Goal: Task Accomplishment & Management: Complete application form

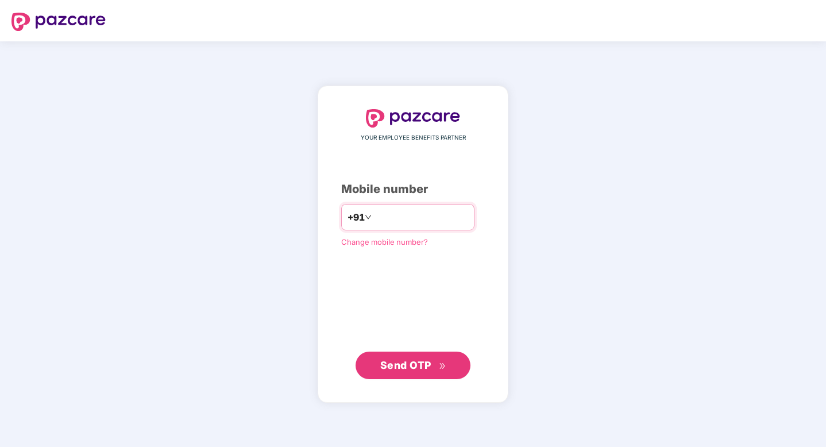
click at [420, 221] on input "number" at bounding box center [421, 217] width 94 height 18
type input "**********"
click at [412, 368] on span "Send OTP" at bounding box center [405, 364] width 51 height 12
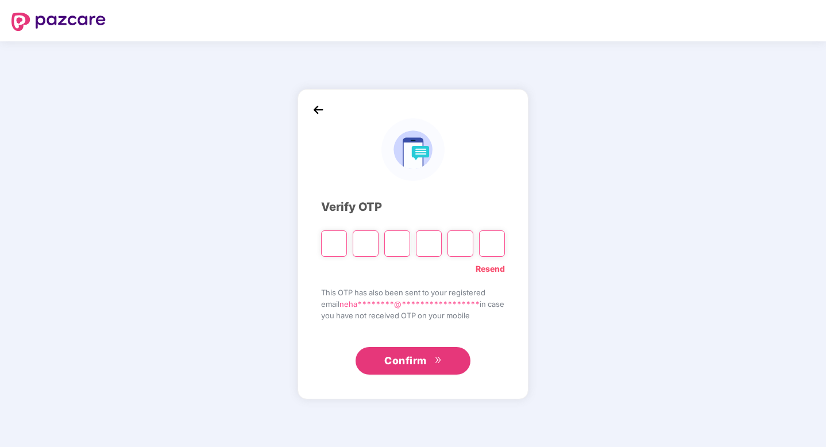
type input "*"
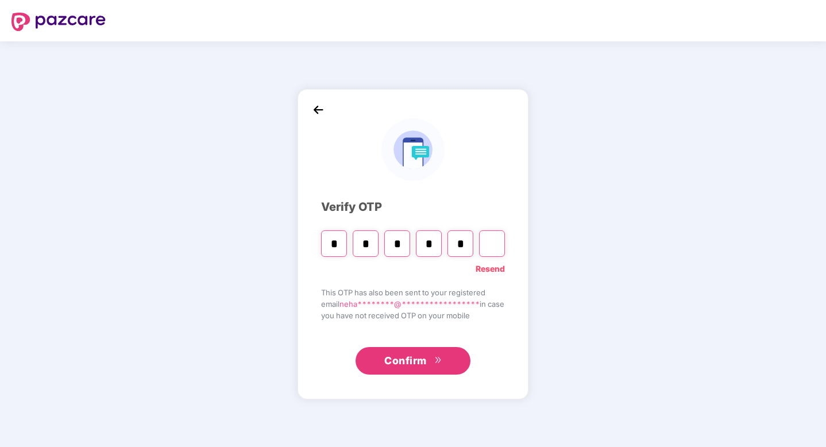
type input "*"
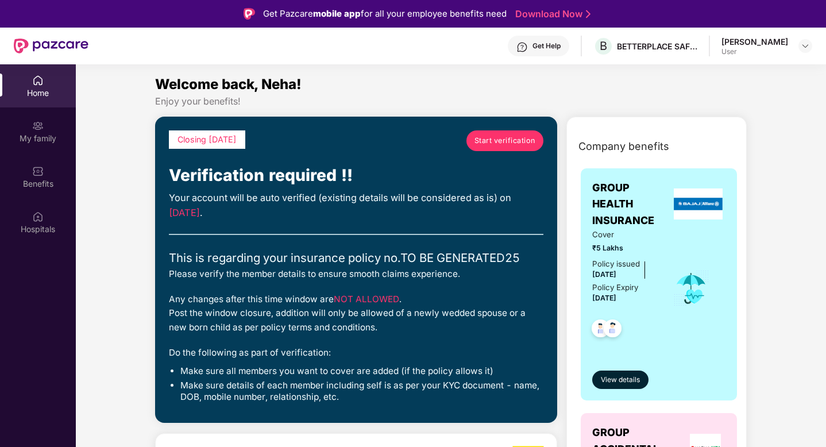
click at [507, 142] on span "Start verification" at bounding box center [505, 140] width 61 height 11
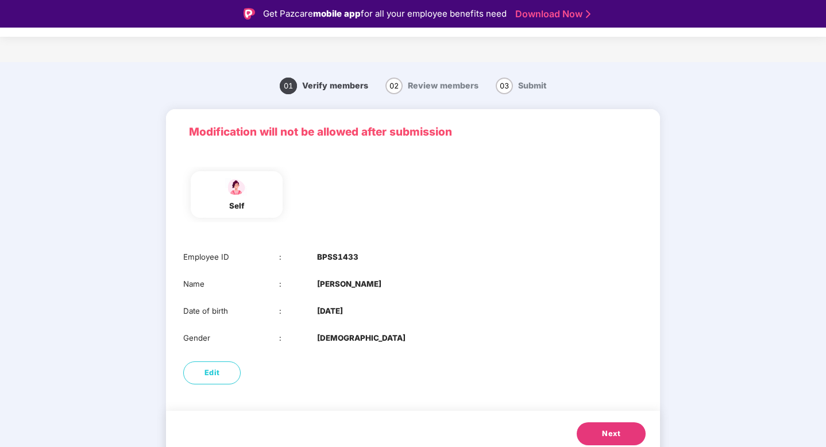
scroll to position [9, 0]
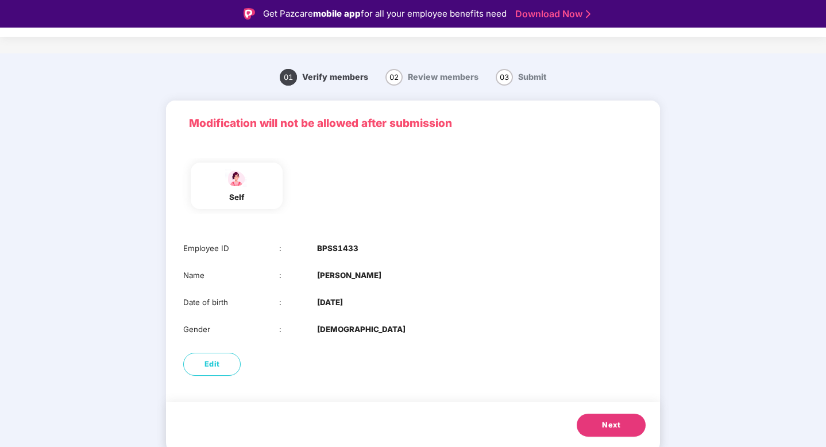
click at [608, 424] on span "Next" at bounding box center [611, 424] width 18 height 11
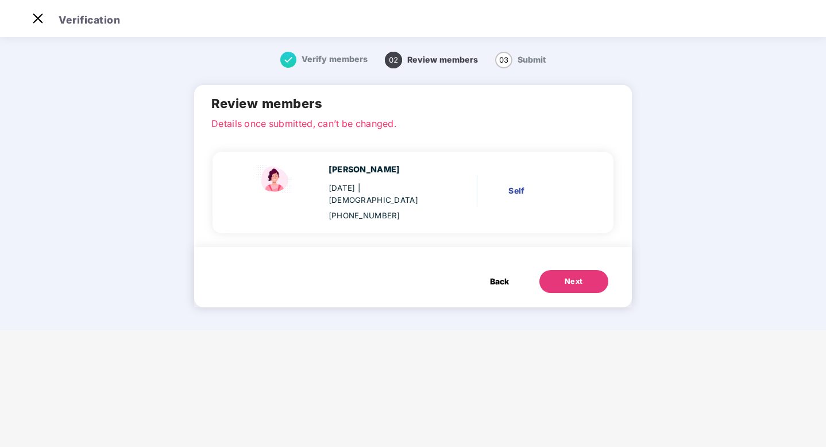
scroll to position [0, 0]
click at [569, 276] on div "Next" at bounding box center [574, 281] width 18 height 11
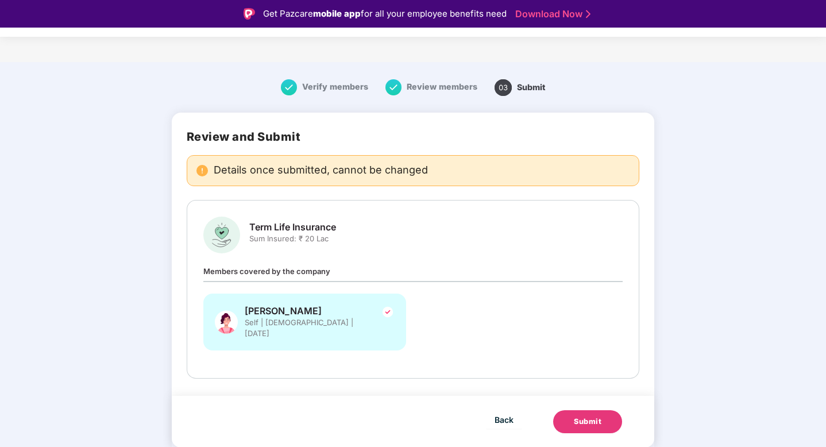
scroll to position [28, 0]
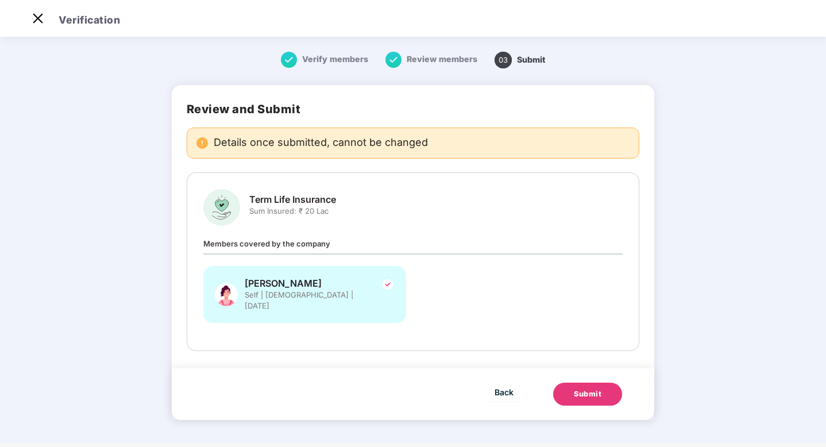
click at [458, 245] on div "Members covered by the company Neha Devrari Self | Female | 09 May 1995" at bounding box center [413, 285] width 420 height 97
click at [583, 388] on div "Submit" at bounding box center [588, 393] width 28 height 11
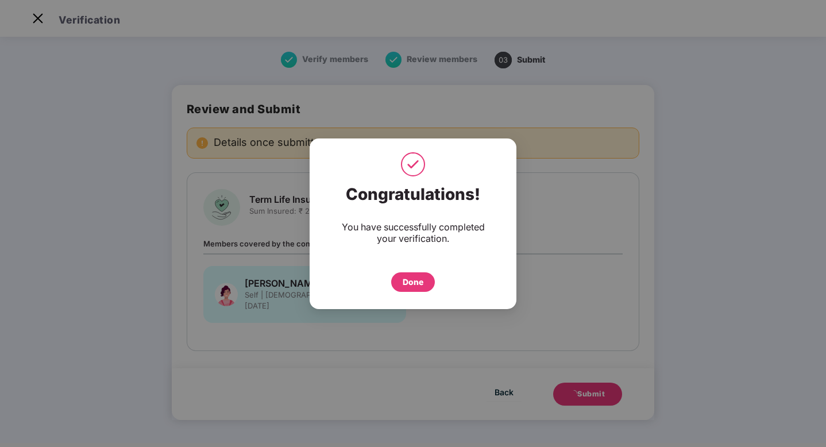
click at [417, 286] on div "Done" at bounding box center [413, 282] width 21 height 13
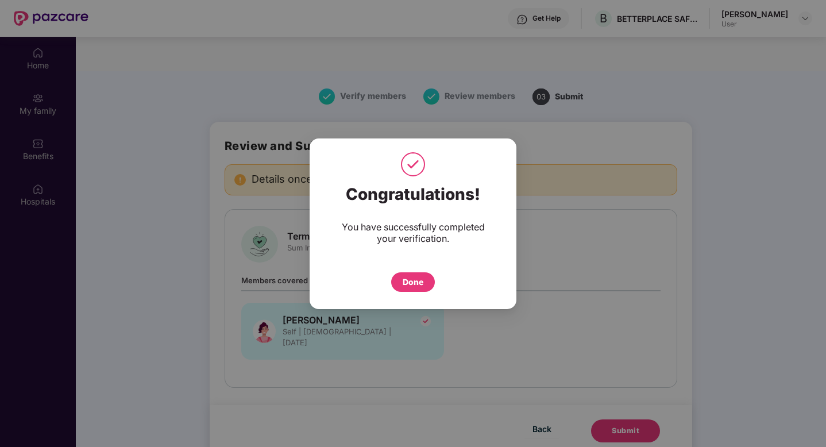
scroll to position [64, 0]
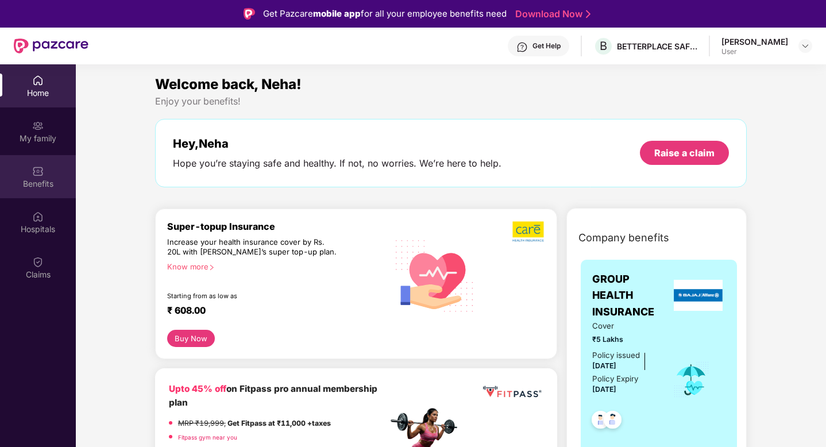
click at [48, 183] on div "Benefits" at bounding box center [38, 183] width 76 height 11
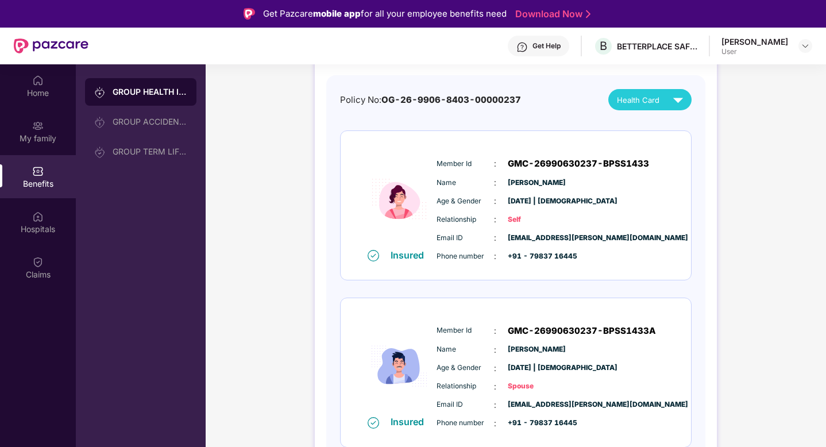
scroll to position [109, 0]
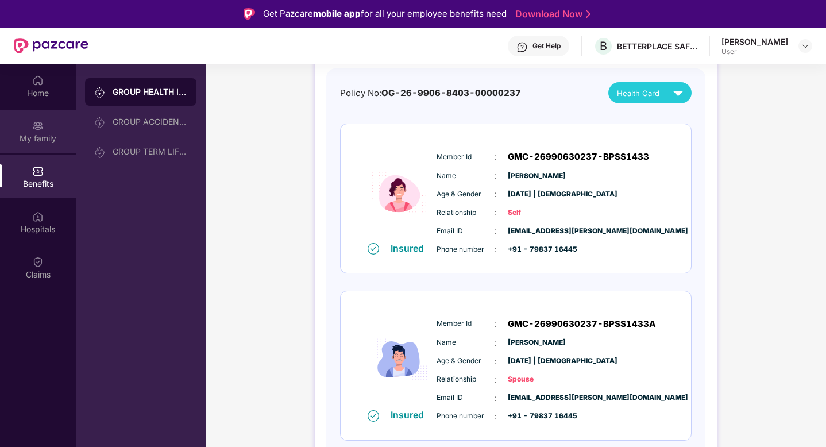
click at [46, 133] on div "My family" at bounding box center [38, 138] width 76 height 11
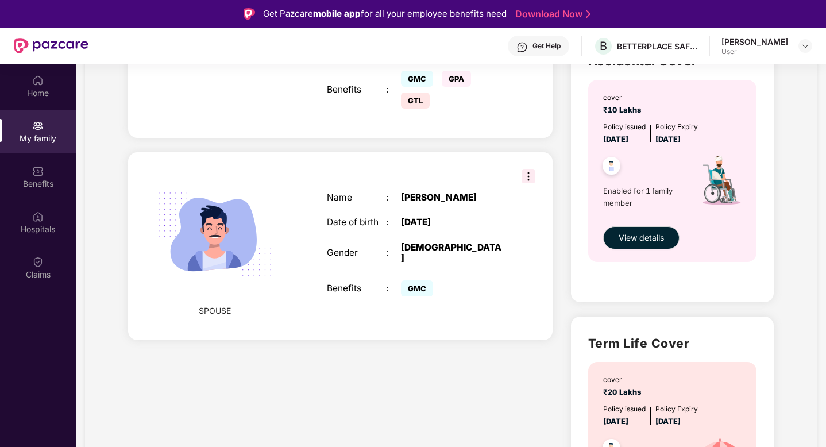
scroll to position [513, 0]
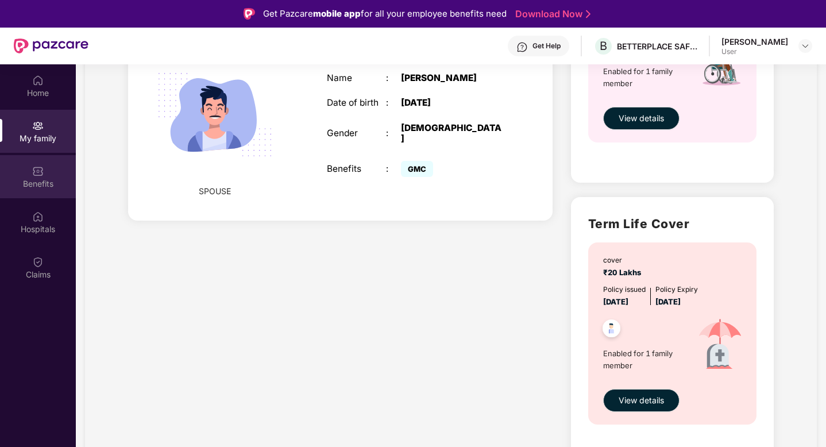
click at [43, 180] on div "Benefits" at bounding box center [38, 183] width 76 height 11
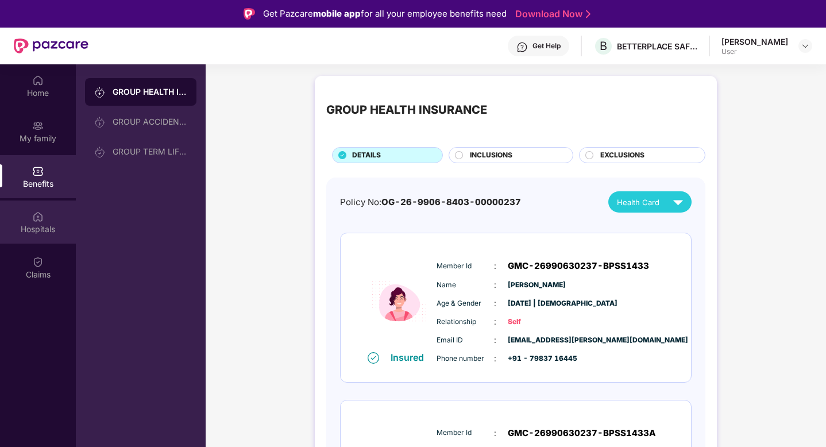
click at [45, 220] on div "Hospitals" at bounding box center [38, 222] width 76 height 43
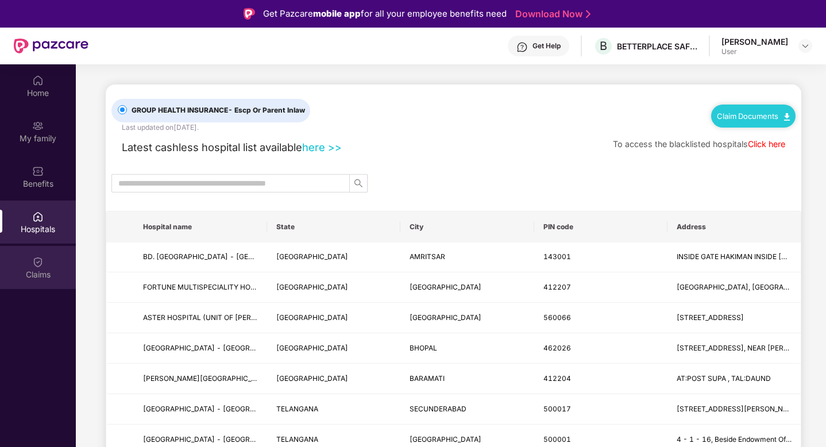
click at [45, 260] on div "Claims" at bounding box center [38, 267] width 76 height 43
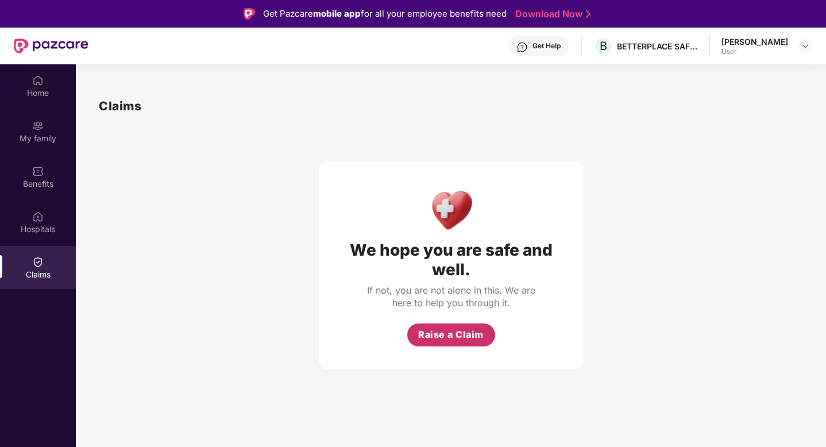
click at [447, 332] on span "Raise a Claim" at bounding box center [450, 334] width 65 height 14
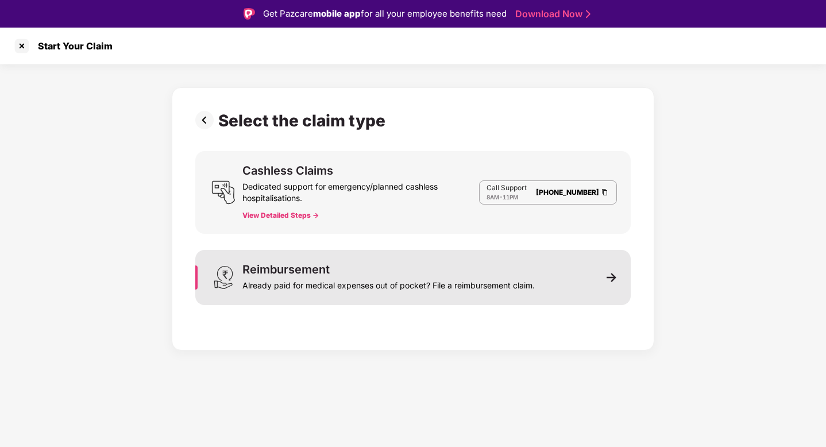
click at [554, 276] on div "Reimbursement Already paid for medical expenses out of pocket? File a reimburse…" at bounding box center [412, 277] width 435 height 55
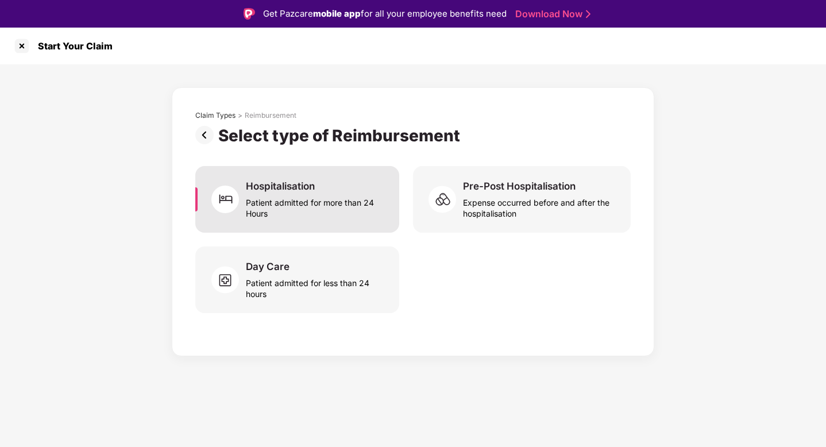
click at [358, 203] on div "Patient admitted for more than 24 Hours" at bounding box center [316, 205] width 140 height 26
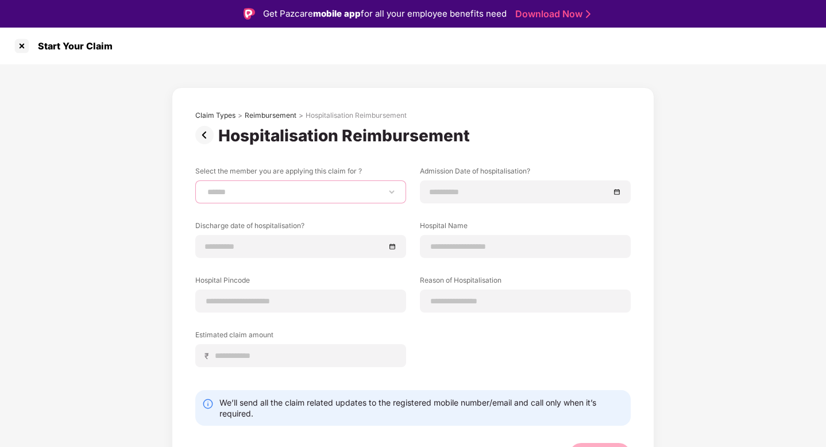
click at [354, 191] on select "**********" at bounding box center [300, 191] width 191 height 9
select select "**********"
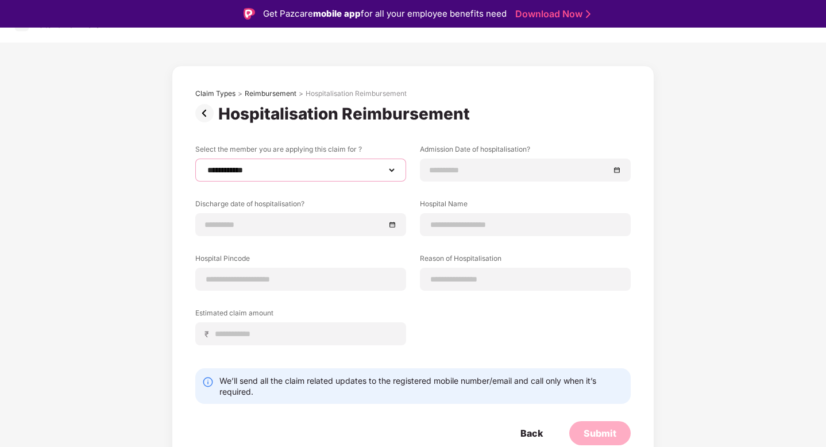
scroll to position [28, 0]
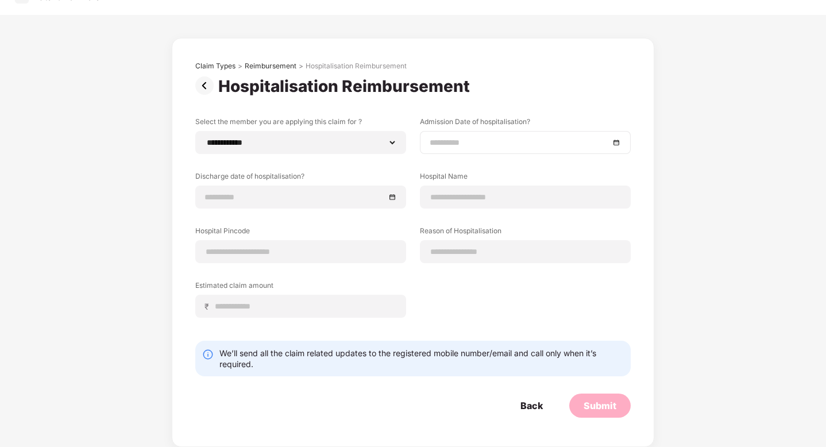
click at [471, 145] on input at bounding box center [520, 142] width 180 height 13
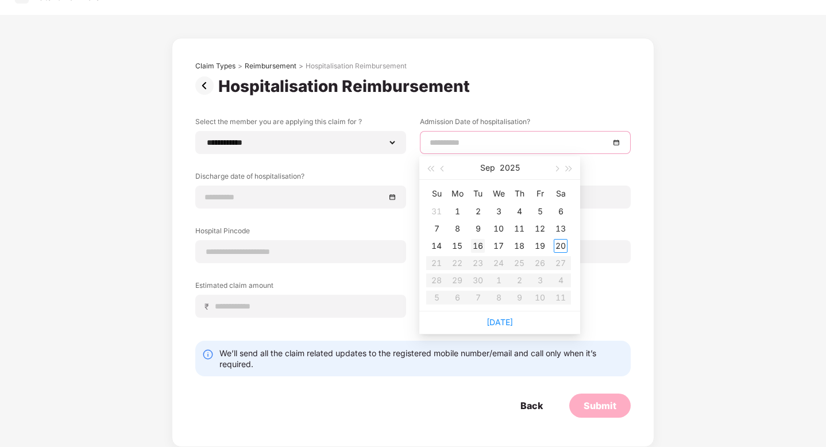
click at [479, 246] on div "16" at bounding box center [478, 246] width 14 height 14
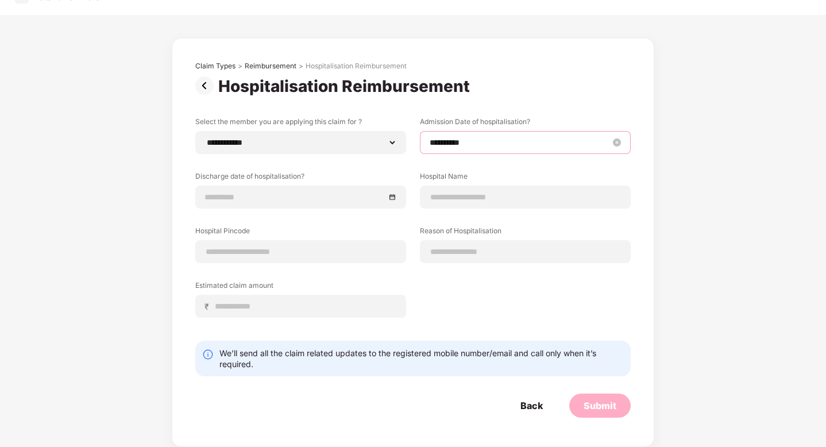
click at [501, 139] on input "**********" at bounding box center [520, 142] width 180 height 13
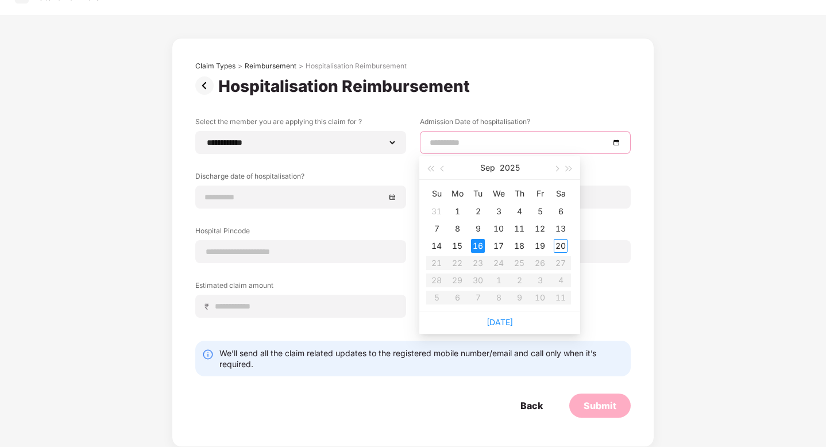
type input "**********"
click at [475, 248] on div "16" at bounding box center [478, 246] width 14 height 14
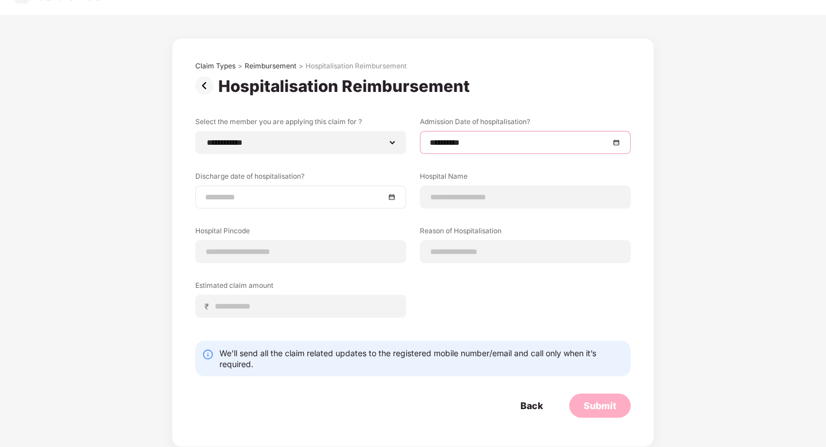
click at [324, 199] on input at bounding box center [295, 197] width 180 height 13
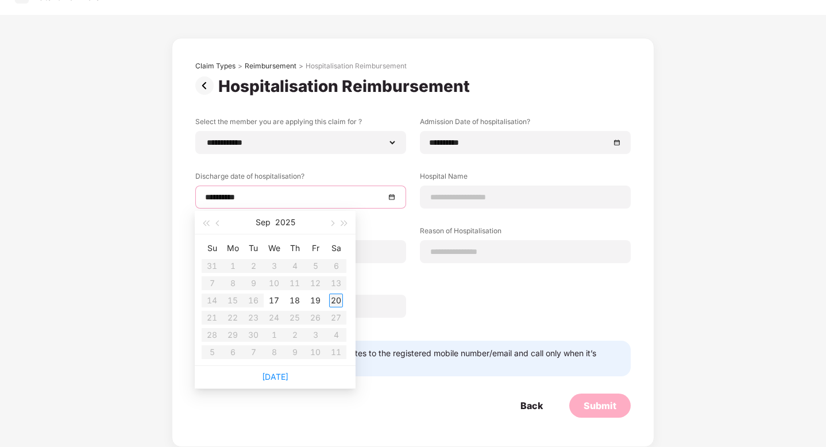
type input "**********"
click at [336, 301] on div "20" at bounding box center [336, 301] width 14 height 14
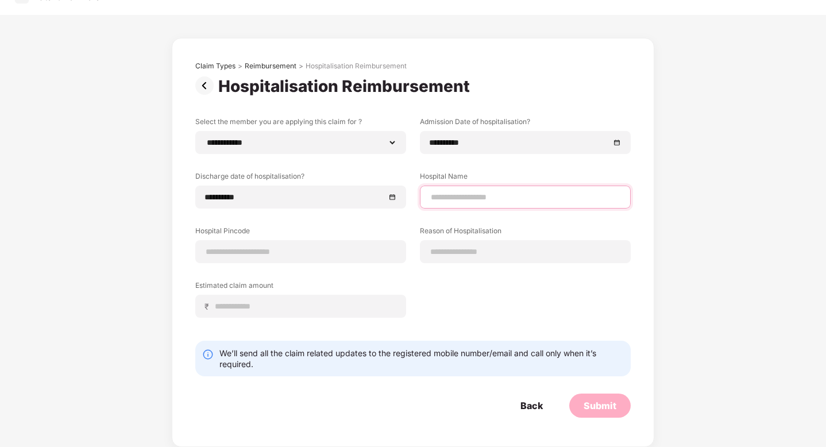
click at [465, 198] on input at bounding box center [525, 197] width 191 height 12
type input "**********"
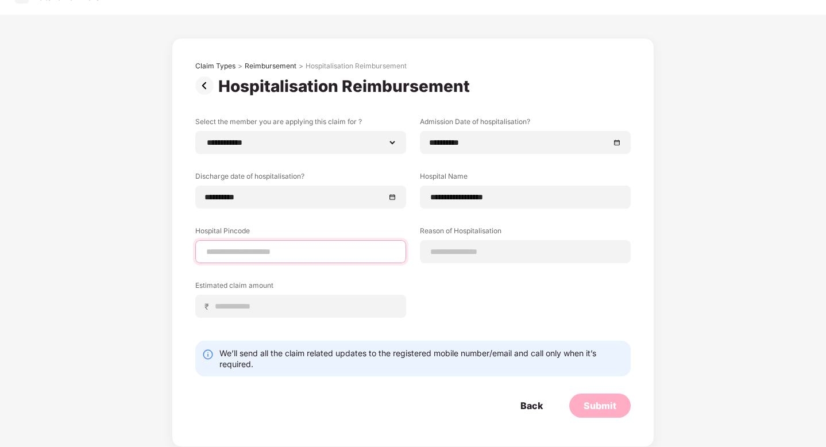
click at [280, 252] on input at bounding box center [300, 252] width 191 height 12
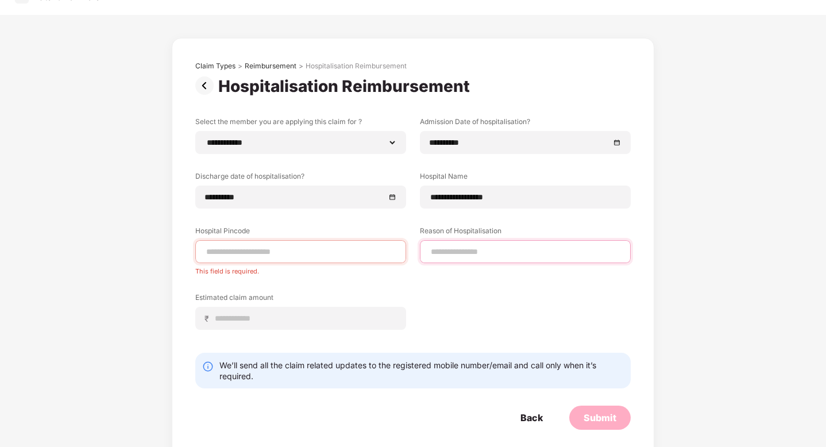
click at [475, 252] on input at bounding box center [525, 252] width 191 height 12
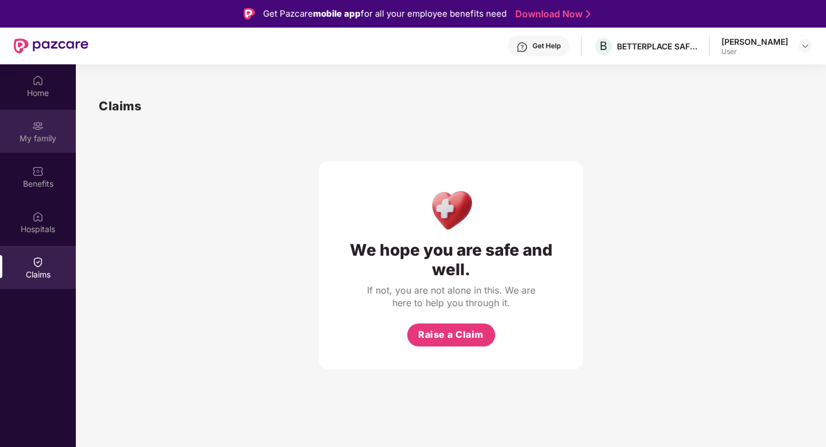
click at [48, 136] on div "My family" at bounding box center [38, 138] width 76 height 11
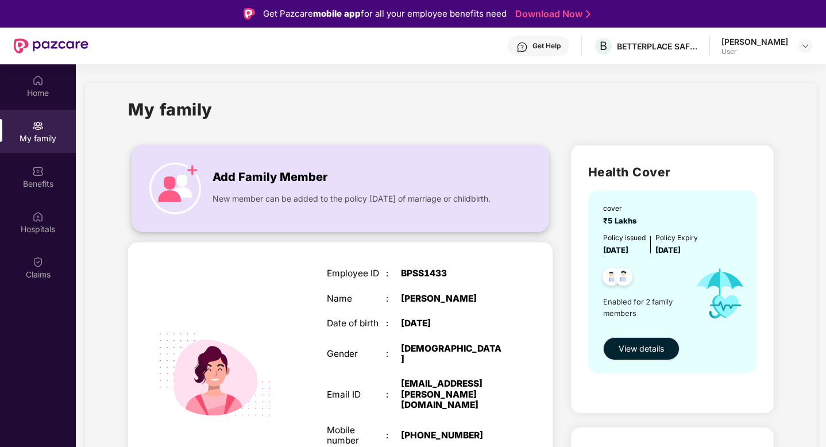
click at [300, 194] on span "New member can be added to the policy within 30 days of marriage or childbirth." at bounding box center [352, 198] width 278 height 13
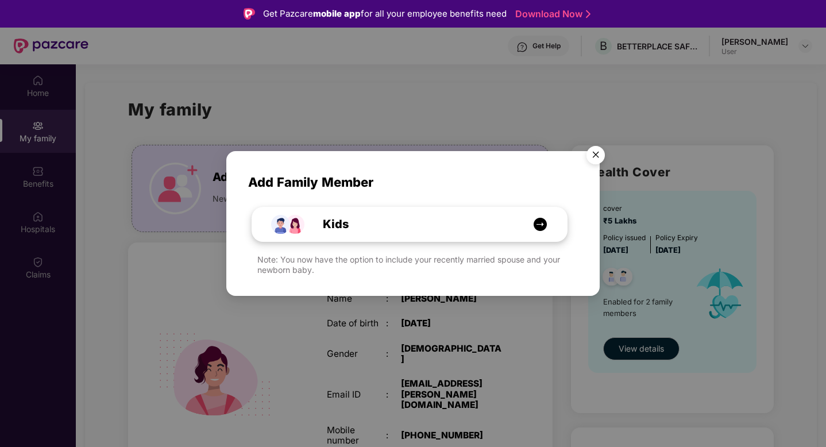
click at [356, 222] on div "Kids" at bounding box center [415, 224] width 236 height 18
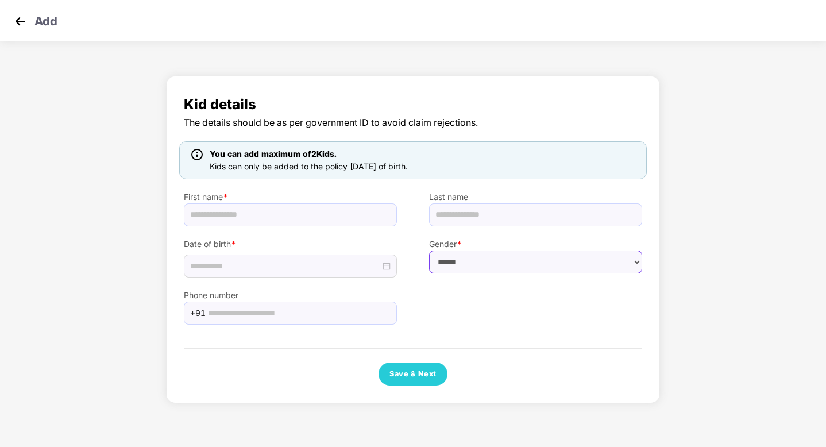
click at [466, 261] on select "****** **** ******" at bounding box center [535, 261] width 213 height 23
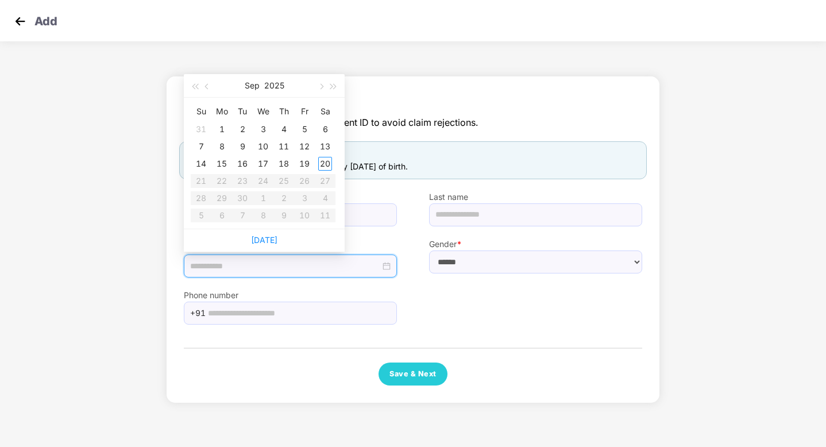
click at [220, 268] on input at bounding box center [285, 266] width 190 height 13
click at [132, 220] on div "Kid details The details should be as per government ID to avoid claim rejection…" at bounding box center [413, 242] width 826 height 345
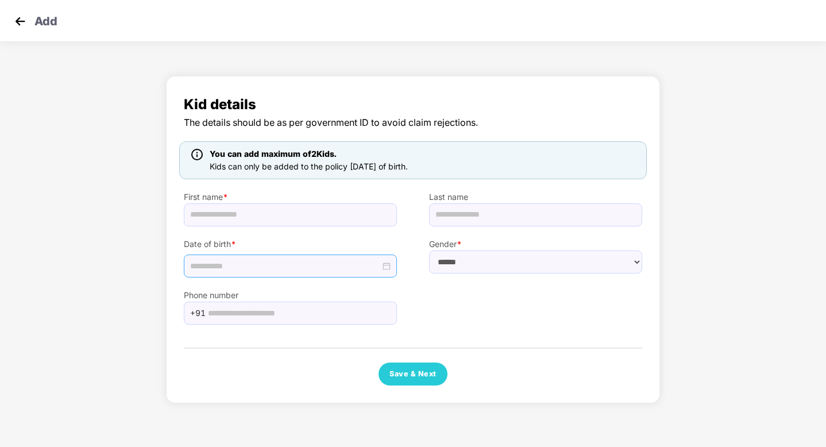
click at [308, 276] on div at bounding box center [290, 266] width 213 height 23
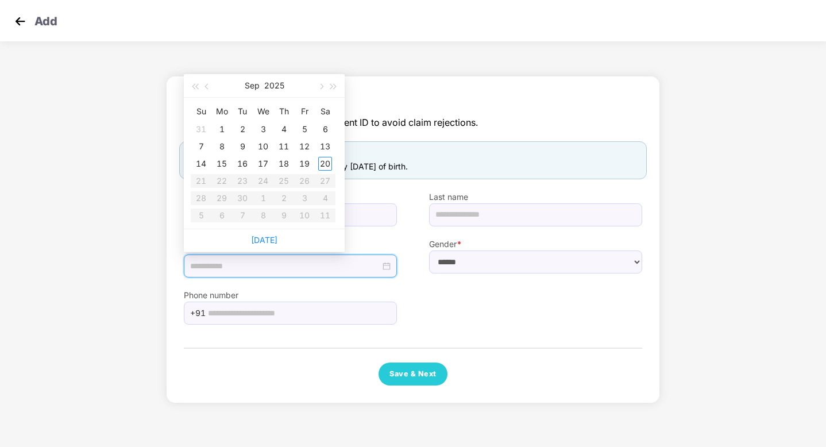
click at [142, 266] on div "Kid details The details should be as per government ID to avoid claim rejection…" at bounding box center [413, 242] width 826 height 345
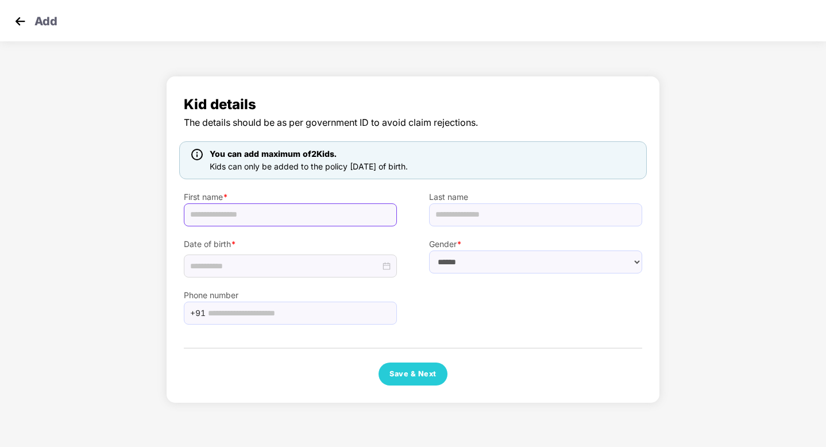
click at [303, 217] on input "text" at bounding box center [290, 214] width 213 height 23
click at [126, 226] on div "Kid details The details should be as per government ID to avoid claim rejection…" at bounding box center [413, 242] width 826 height 345
click at [77, 179] on div "Kid details The details should be as per government ID to avoid claim rejection…" at bounding box center [413, 242] width 826 height 345
click at [269, 211] on input "text" at bounding box center [290, 214] width 213 height 23
click at [136, 139] on div "Kid details The details should be as per government ID to avoid claim rejection…" at bounding box center [413, 242] width 826 height 345
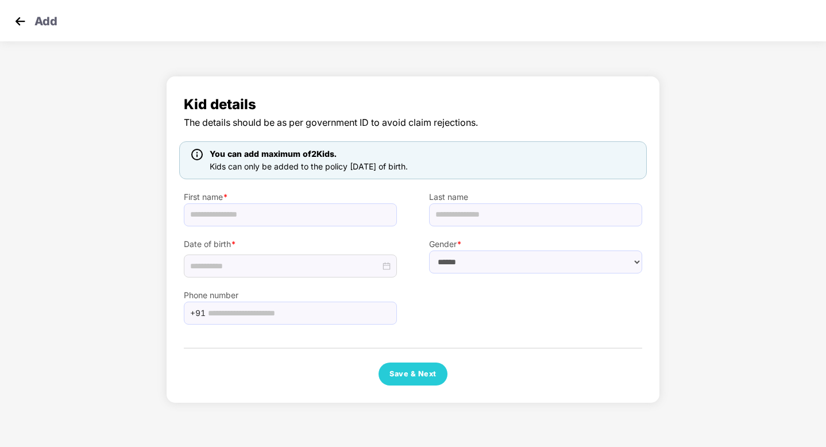
drag, startPoint x: 211, startPoint y: 166, endPoint x: 451, endPoint y: 172, distance: 240.2
click at [450, 172] on div "You can add maximum of 2 Kids. Kids can only be added to the policy within 30 d…" at bounding box center [413, 160] width 468 height 38
click at [451, 172] on div "You can add maximum of 2 Kids. Kids can only be added to the policy within 30 d…" at bounding box center [413, 160] width 468 height 38
drag, startPoint x: 180, startPoint y: 199, endPoint x: 244, endPoint y: 201, distance: 64.4
click at [244, 201] on div "First name *" at bounding box center [290, 202] width 245 height 47
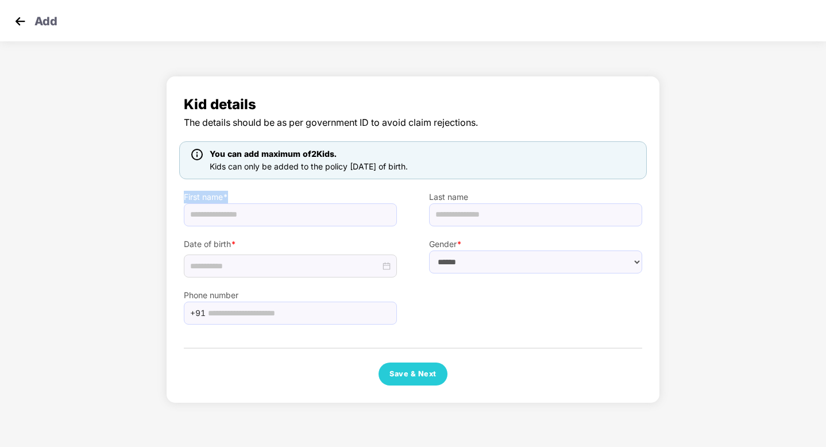
click at [244, 201] on label "First name *" at bounding box center [290, 197] width 213 height 13
click at [16, 24] on img at bounding box center [19, 21] width 17 height 17
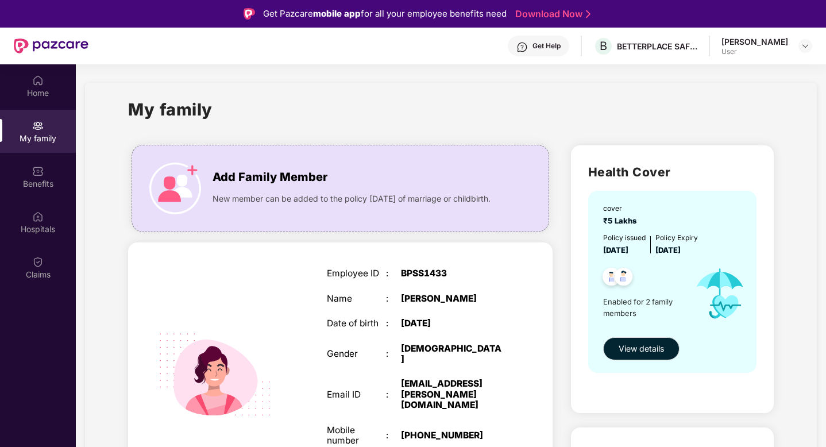
click at [207, 183] on div "Add Family Member New member can be added to the policy within 30 days of marri…" at bounding box center [340, 188] width 417 height 63
